Goal: Information Seeking & Learning: Learn about a topic

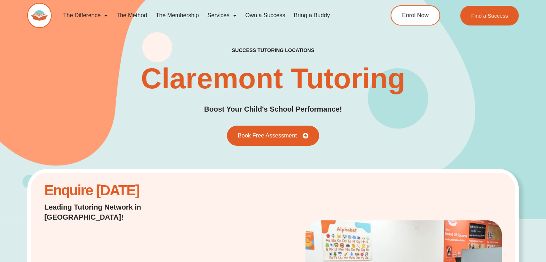
click at [196, 78] on h1 "Claremont Tutoring" at bounding box center [273, 78] width 264 height 29
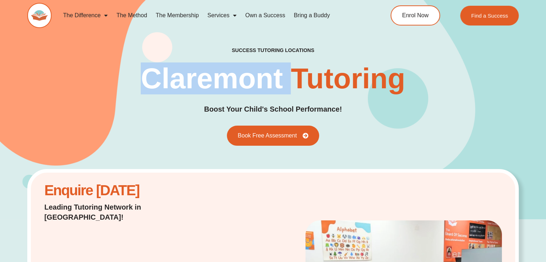
click at [196, 78] on h1 "Claremont Tutoring" at bounding box center [273, 78] width 264 height 29
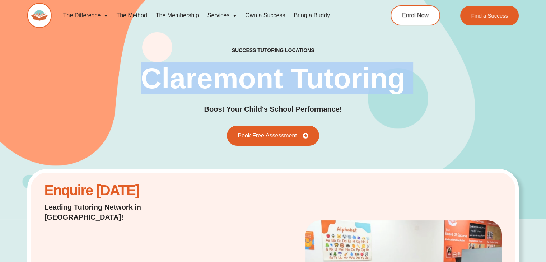
click at [196, 78] on h1 "Claremont Tutoring" at bounding box center [273, 78] width 264 height 29
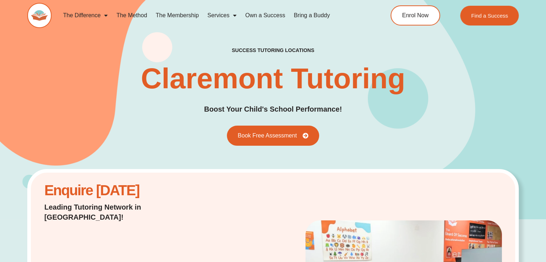
click at [196, 77] on h1 "Claremont Tutoring" at bounding box center [273, 78] width 264 height 29
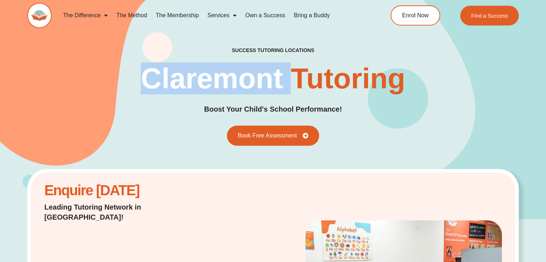
click at [196, 77] on h1 "Claremont Tutoring" at bounding box center [273, 78] width 264 height 29
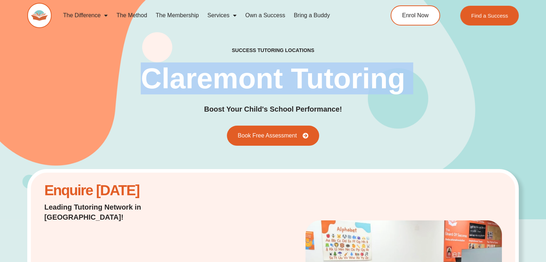
click at [196, 77] on h1 "Claremont Tutoring" at bounding box center [273, 78] width 264 height 29
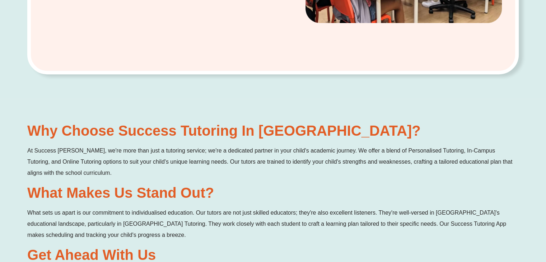
click at [161, 123] on h2 "Why Choose Success Tutoring in [GEOGRAPHIC_DATA]?" at bounding box center [272, 130] width 491 height 14
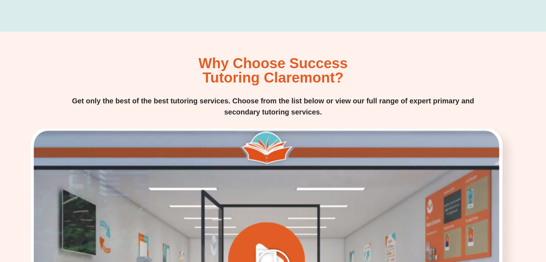
scroll to position [897, 0]
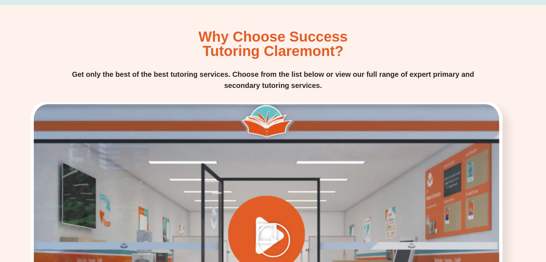
click at [305, 52] on div "Why Choose Success Tutoring Claremont? Get only the best of the best tutoring s…" at bounding box center [272, 203] width 491 height 349
click at [297, 71] on p "Get only the best of the best tutoring services. Choose from the list below or …" at bounding box center [273, 80] width 423 height 22
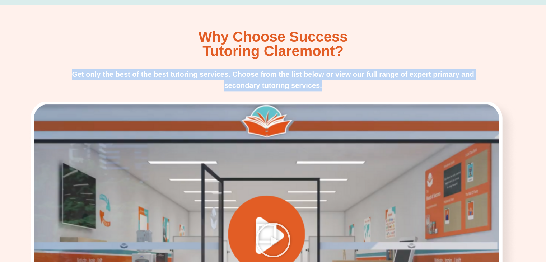
click at [297, 71] on p "Get only the best of the best tutoring services. Choose from the list below or …" at bounding box center [273, 80] width 423 height 22
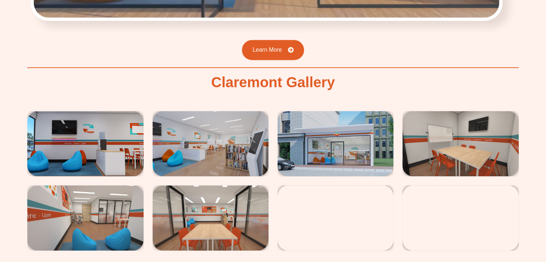
scroll to position [1256, 0]
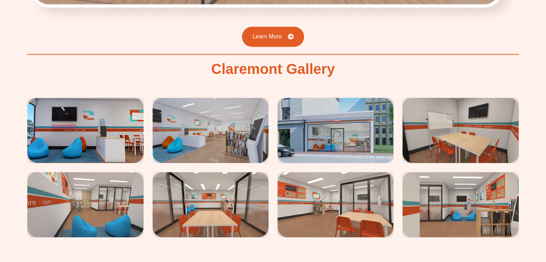
click at [217, 64] on h2 "Claremont Gallery" at bounding box center [273, 69] width 124 height 14
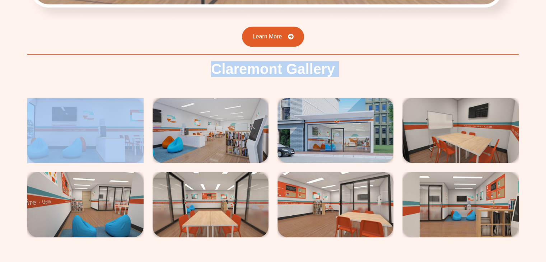
click at [257, 64] on h2 "Claremont Gallery" at bounding box center [273, 69] width 124 height 14
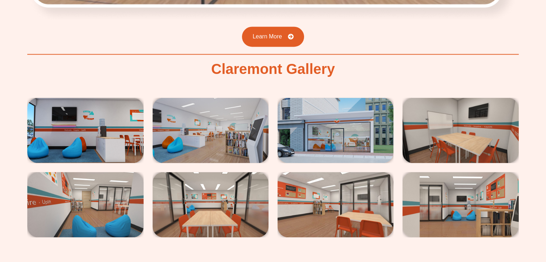
click at [257, 64] on h2 "Claremont Gallery" at bounding box center [273, 69] width 124 height 14
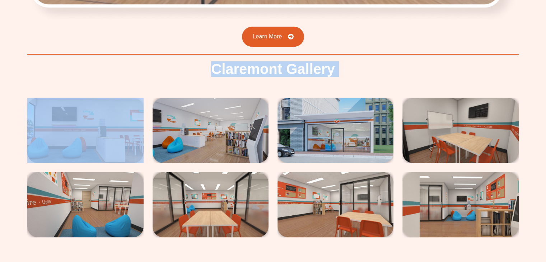
click at [257, 64] on h2 "Claremont Gallery" at bounding box center [273, 69] width 124 height 14
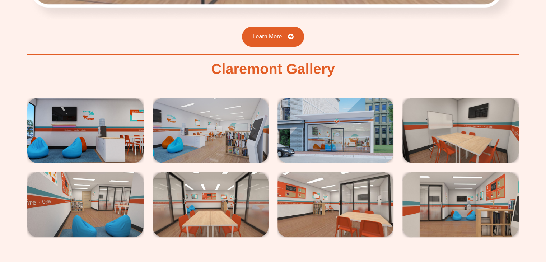
click at [253, 62] on h2 "Claremont Gallery" at bounding box center [273, 69] width 124 height 14
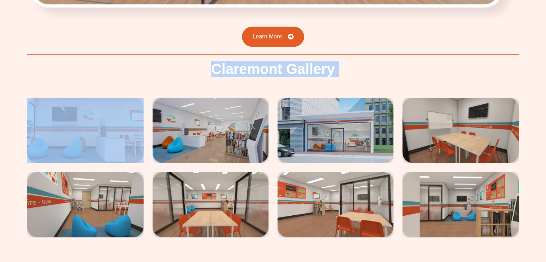
click at [253, 62] on h2 "Claremont Gallery" at bounding box center [273, 69] width 124 height 14
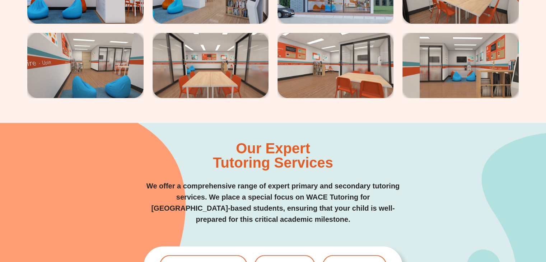
scroll to position [1400, 0]
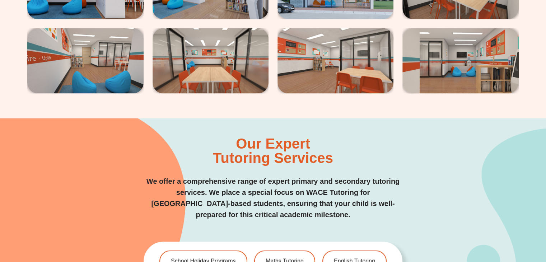
click at [241, 141] on h2 "Our Expert Tutoring Services" at bounding box center [273, 150] width 120 height 29
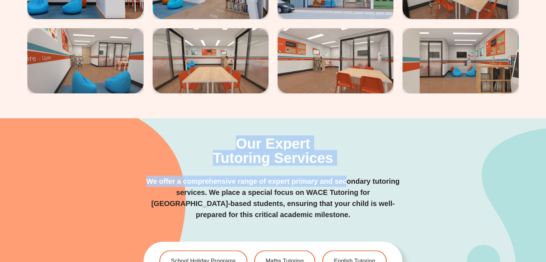
drag, startPoint x: 234, startPoint y: 129, endPoint x: 346, endPoint y: 155, distance: 115.5
click at [346, 155] on div "Our Expert Tutoring Services We offer a comprehensive range of expert primary a…" at bounding box center [273, 178] width 259 height 84
click at [322, 140] on h2 "Our Expert Tutoring Services" at bounding box center [273, 150] width 120 height 29
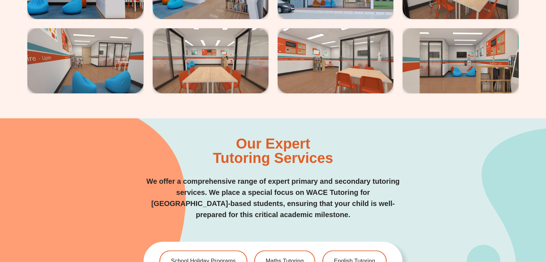
drag, startPoint x: 238, startPoint y: 134, endPoint x: 332, endPoint y: 151, distance: 95.6
click at [332, 151] on h2 "Our Expert Tutoring Services" at bounding box center [273, 150] width 120 height 29
click at [297, 177] on p "We offer a comprehensive range of expert primary and secondary tutoring service…" at bounding box center [273, 198] width 259 height 45
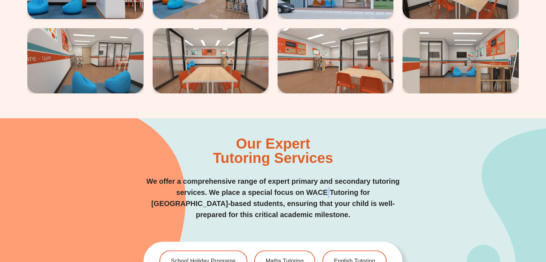
click at [297, 177] on p "We offer a comprehensive range of expert primary and secondary tutoring service…" at bounding box center [273, 198] width 259 height 45
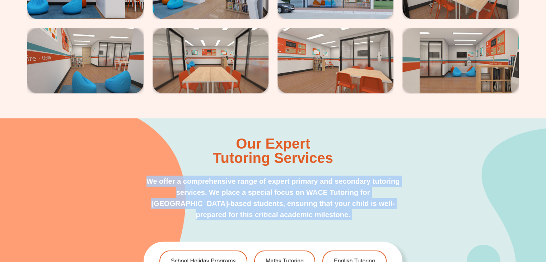
click at [295, 178] on p "We offer a comprehensive range of expert primary and secondary tutoring service…" at bounding box center [273, 198] width 259 height 45
